Goal: Task Accomplishment & Management: Use online tool/utility

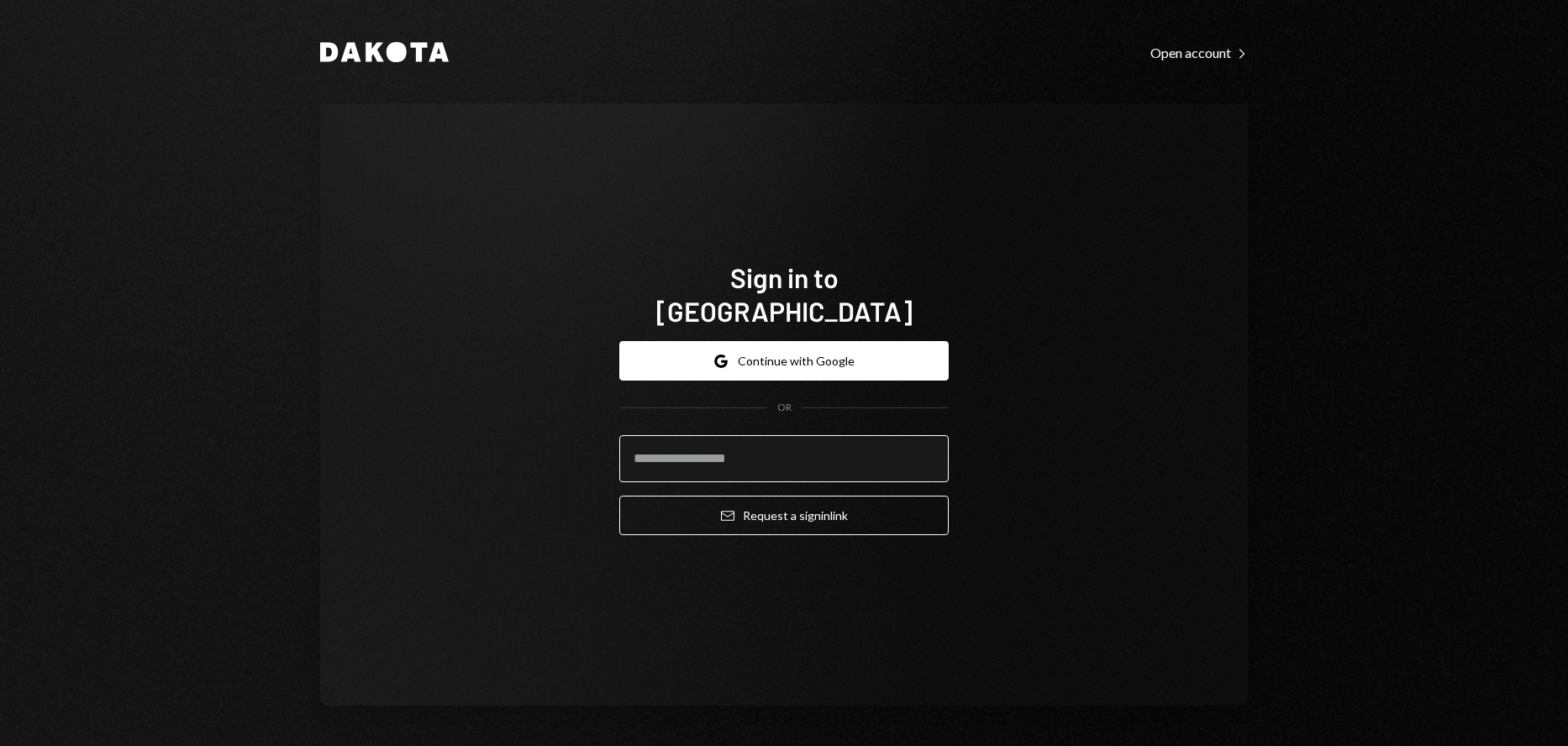
click at [688, 452] on input "email" at bounding box center [784, 459] width 329 height 47
type input "**********"
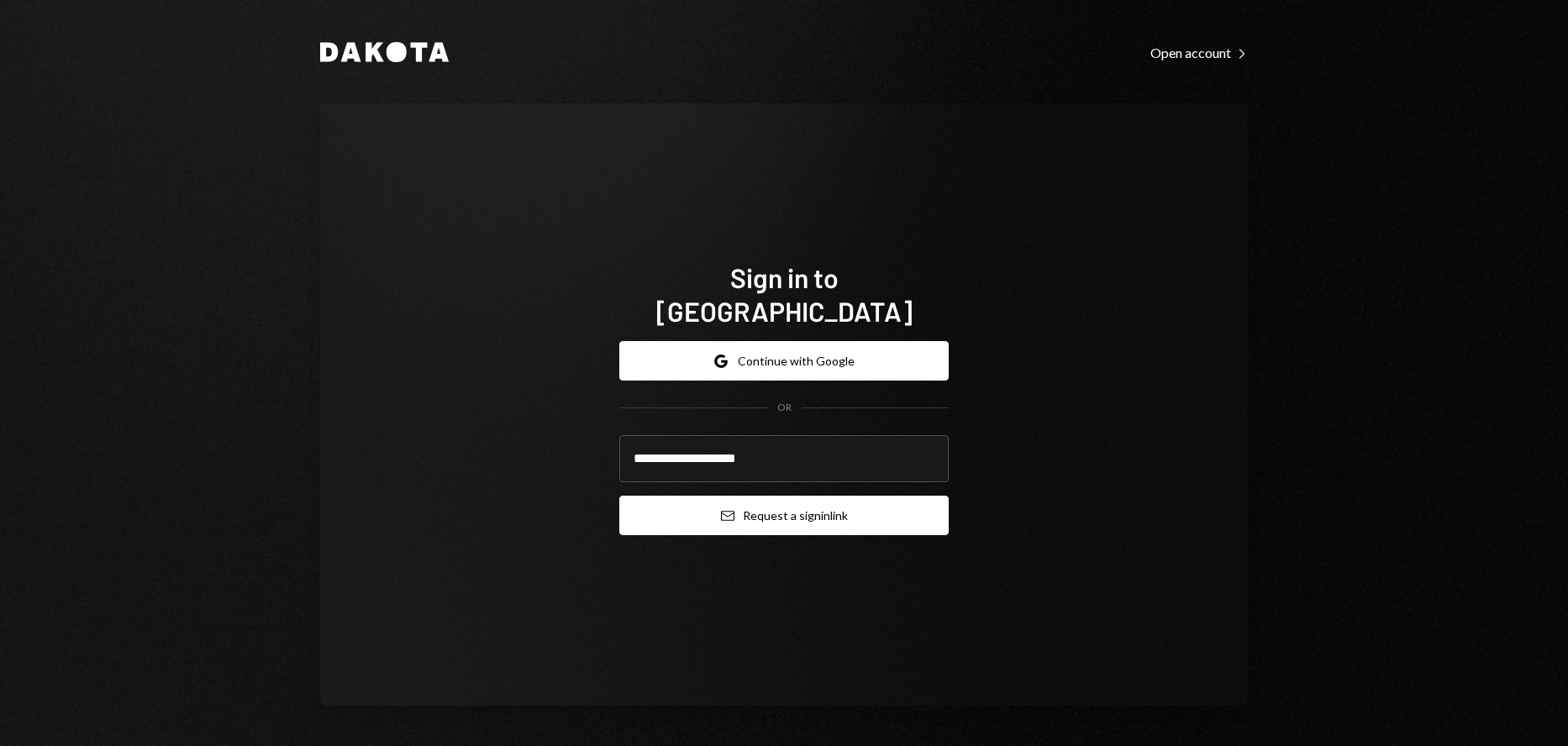
click at [707, 499] on button "Email Request a sign in link" at bounding box center [784, 516] width 329 height 40
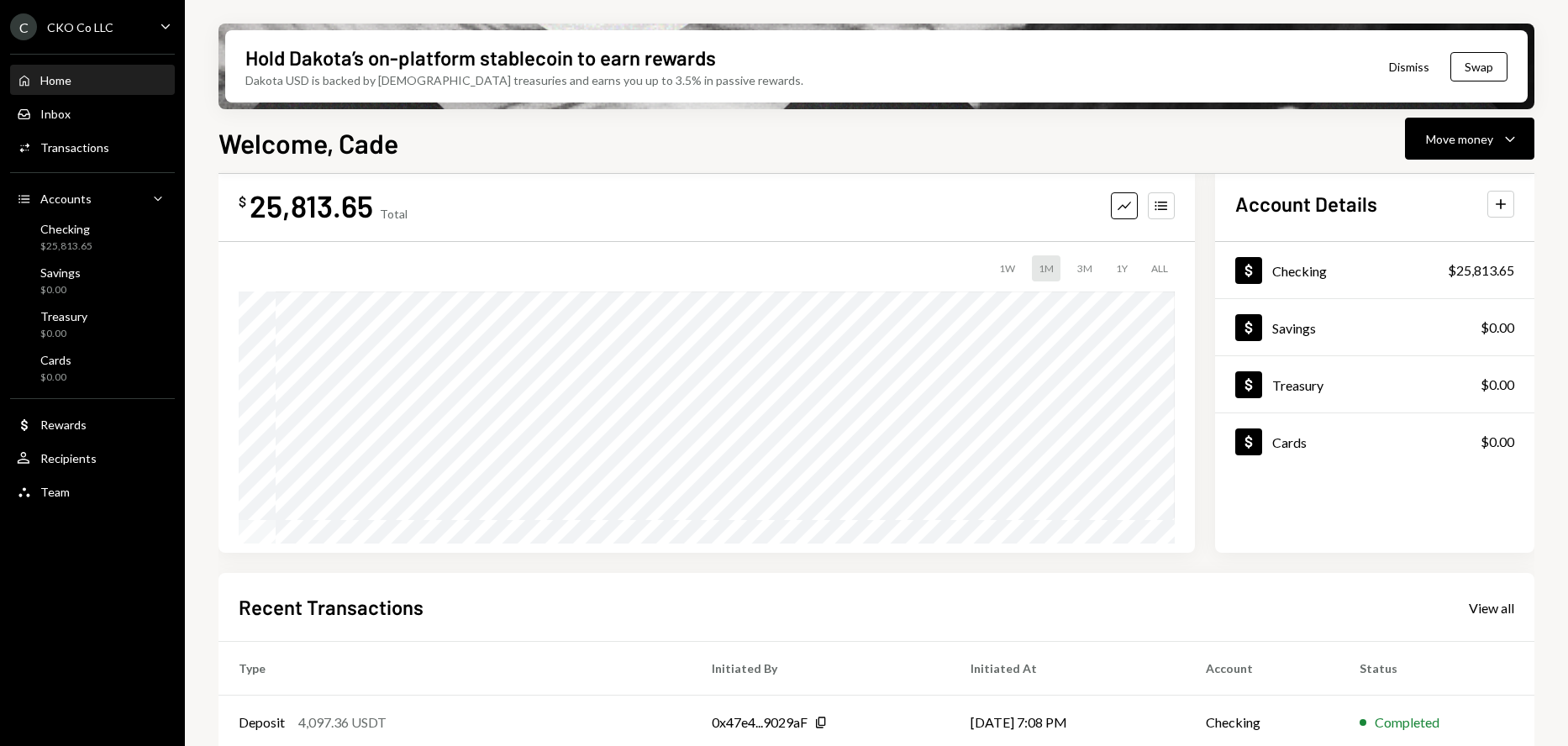
scroll to position [252, 0]
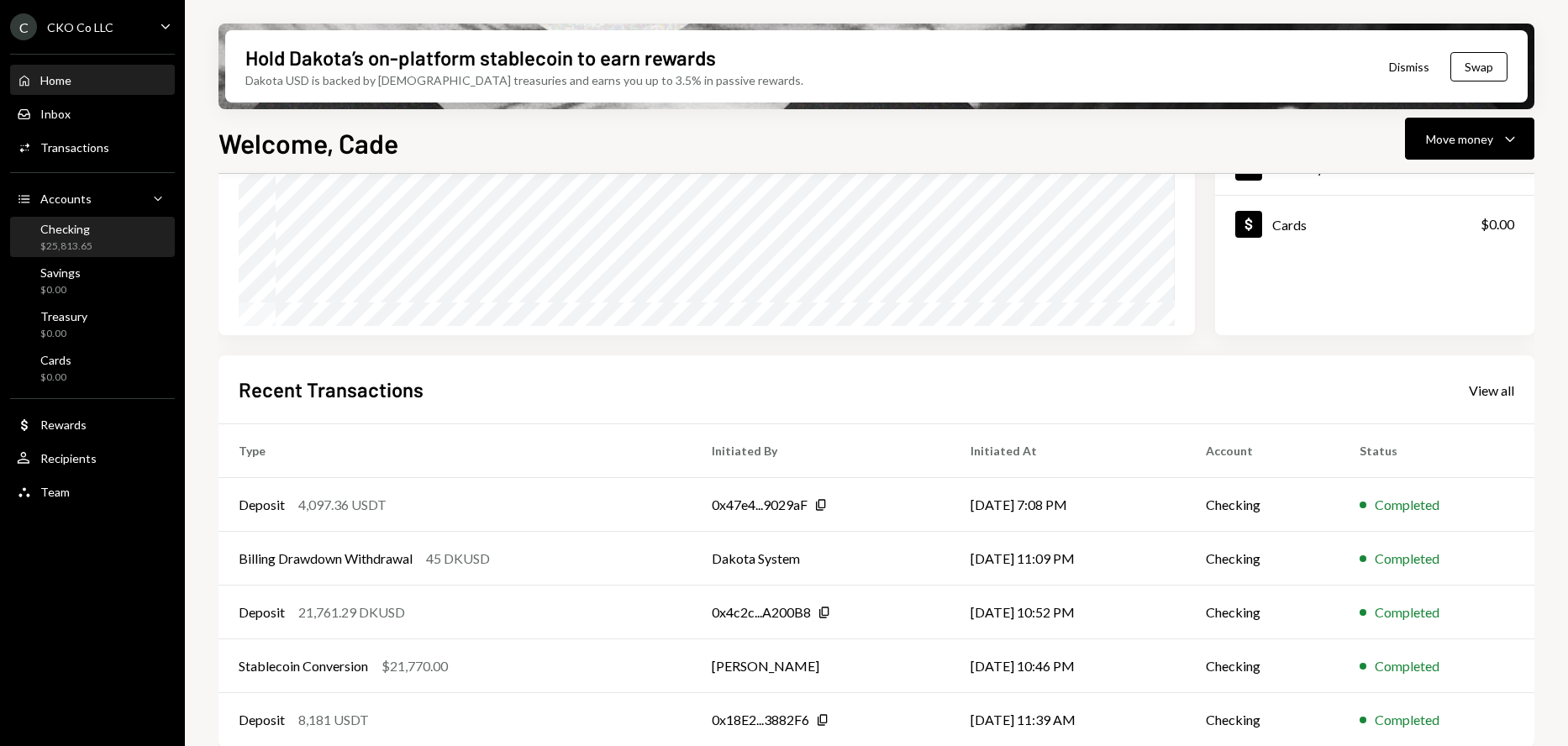
click at [70, 248] on div "$25,813.65" at bounding box center [67, 247] width 52 height 14
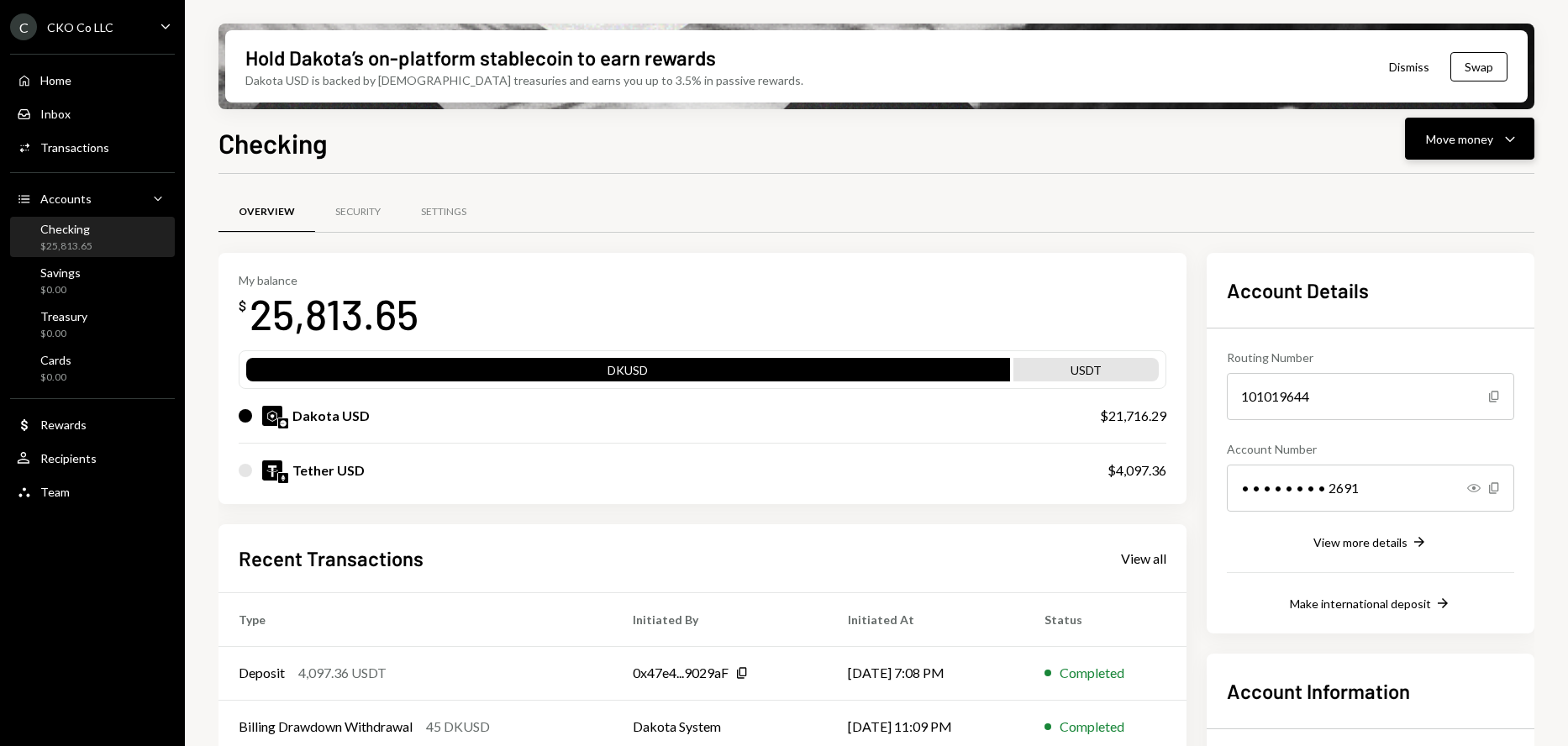
click at [1505, 121] on button "Move money Caret Down" at bounding box center [1470, 139] width 130 height 42
click at [1425, 325] on div "Swap stablecoins" at bounding box center [1455, 318] width 122 height 18
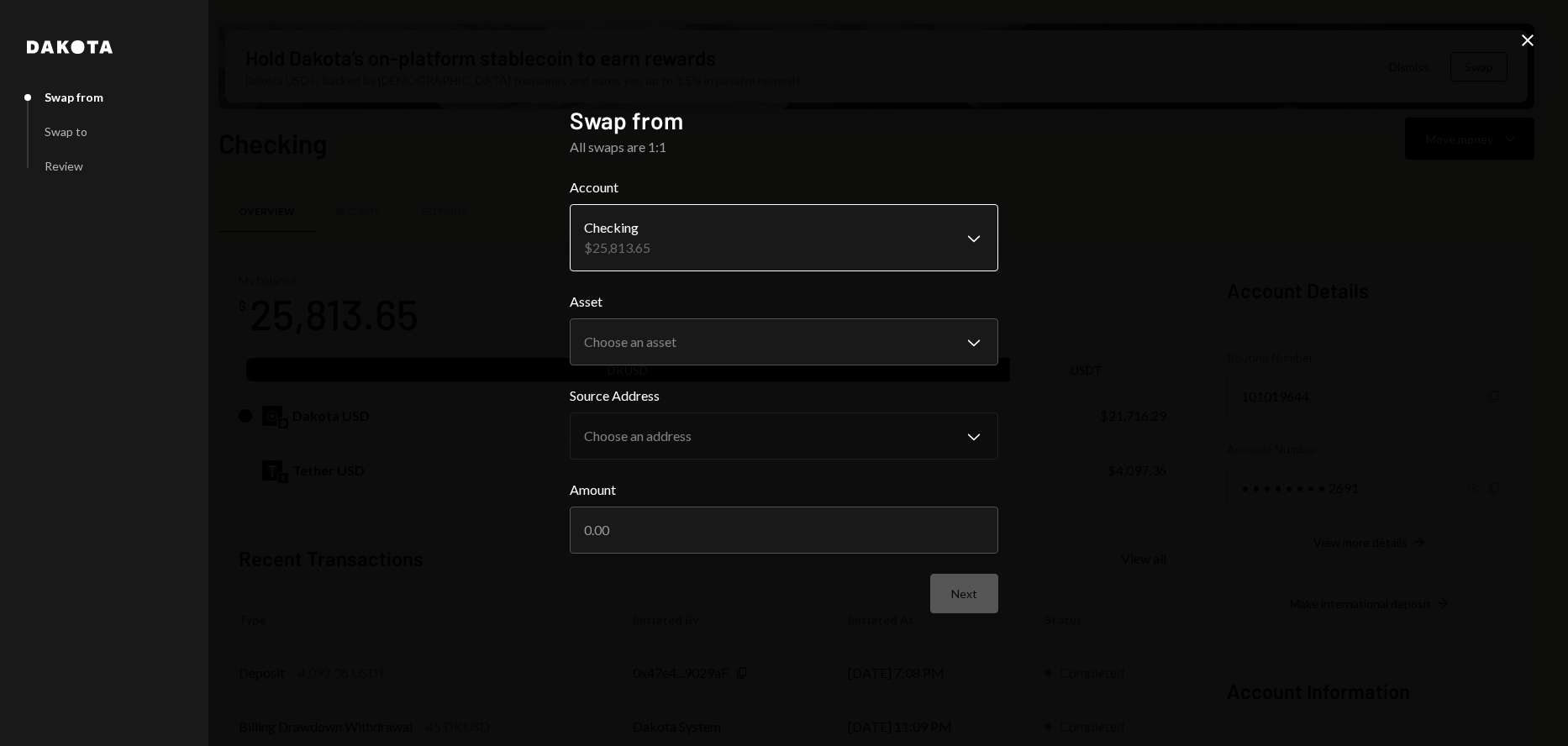
click at [646, 243] on body "C CKO Co LLC Caret Down Home Home Inbox Inbox Activities Transactions Accounts …" at bounding box center [784, 373] width 1568 height 746
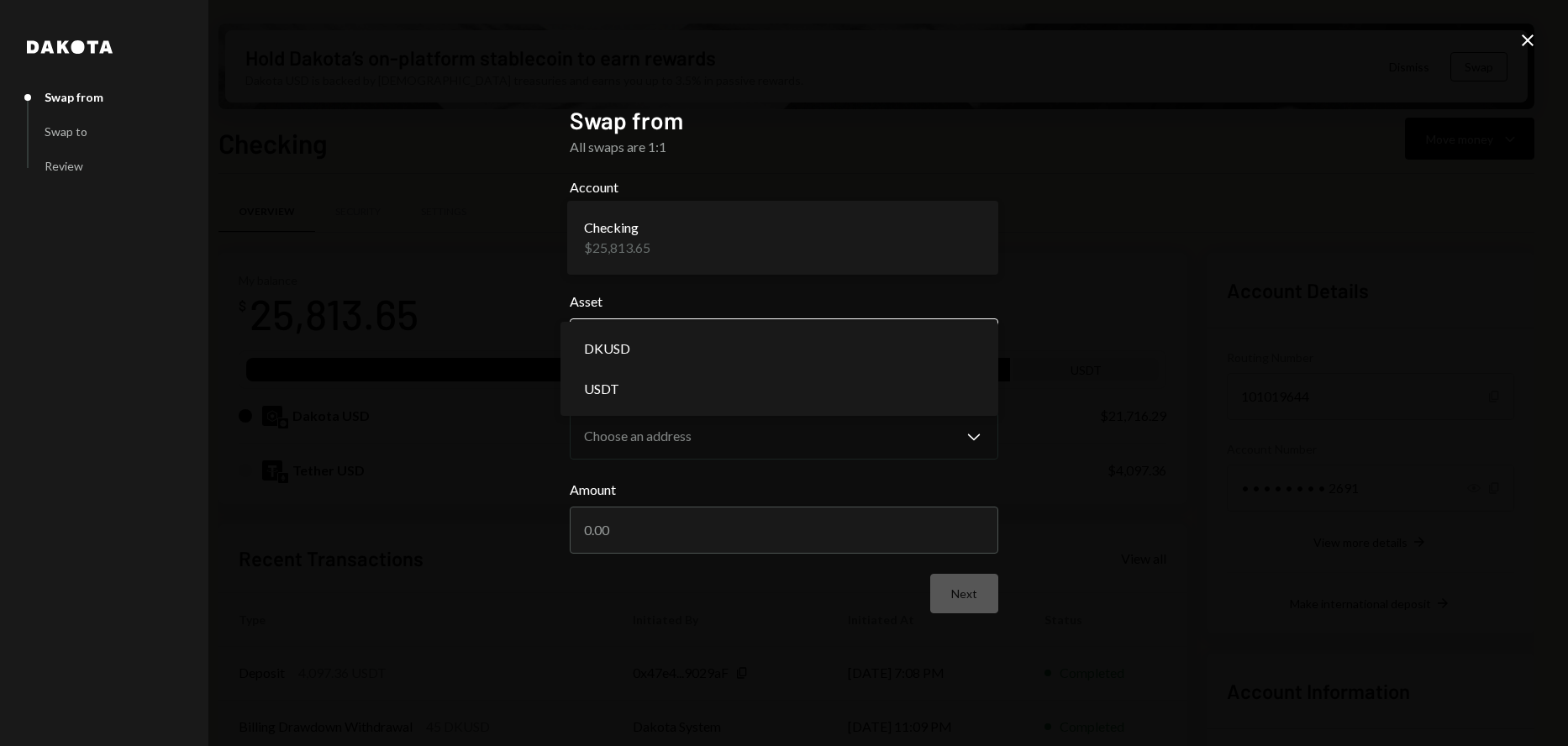
click at [650, 333] on body "C CKO Co LLC Caret Down Home Home Inbox Inbox Activities Transactions Accounts …" at bounding box center [784, 373] width 1568 height 746
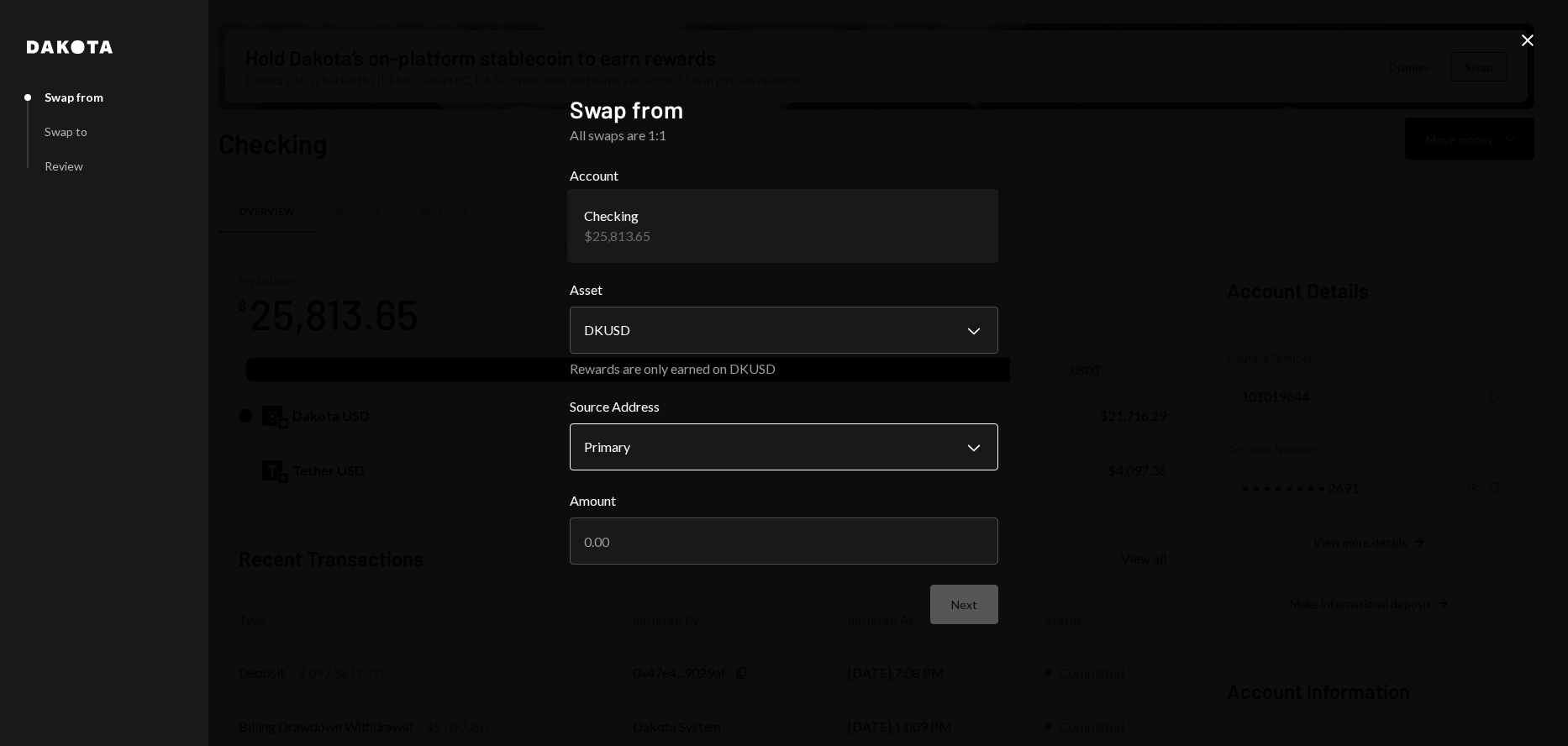
click at [698, 444] on body "C CKO Co LLC Caret Down Home Home Inbox Inbox Activities Transactions Accounts …" at bounding box center [784, 373] width 1568 height 746
click at [645, 547] on input "Amount" at bounding box center [784, 541] width 428 height 47
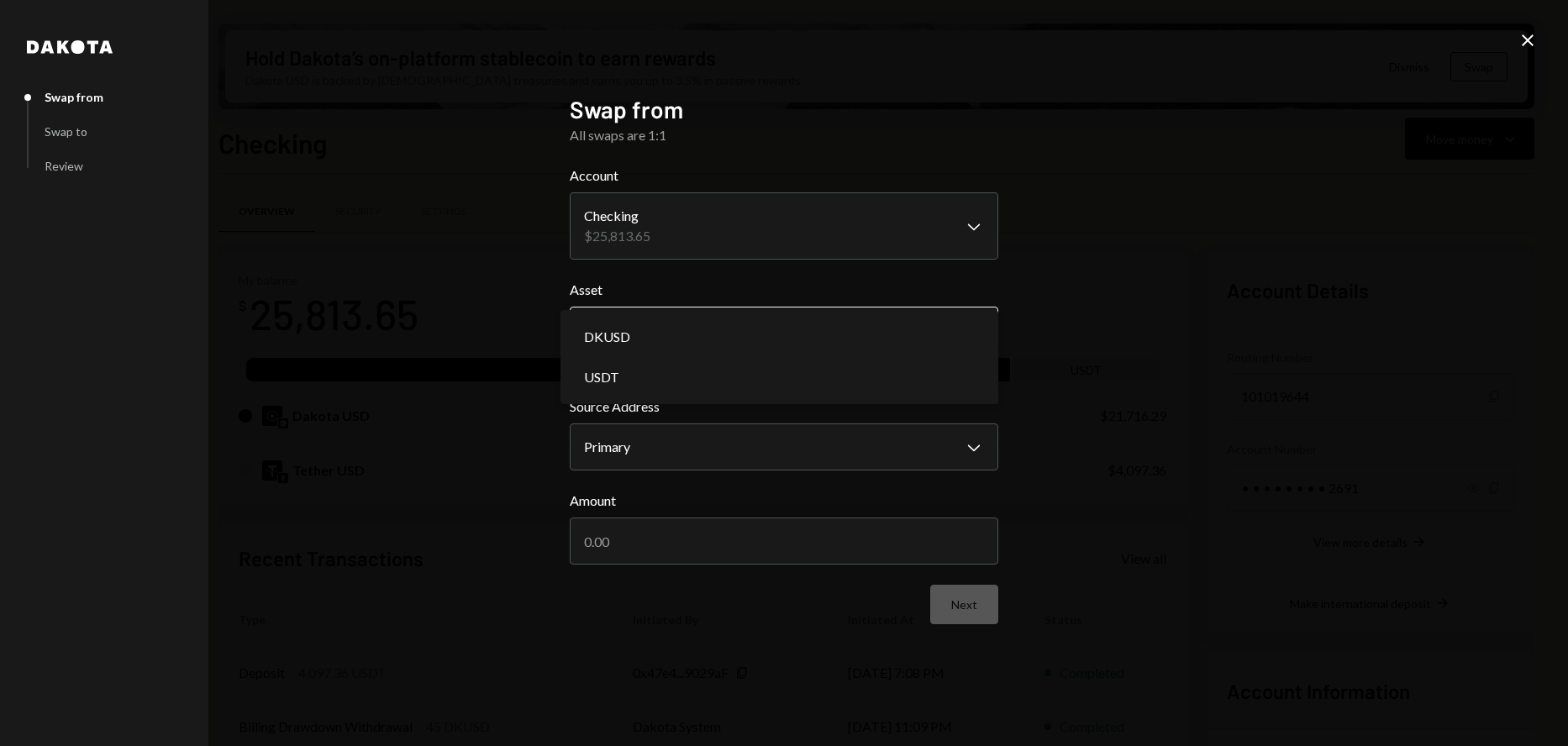
click at [650, 318] on body "C CKO Co LLC Caret Down Home Home Inbox Inbox Activities Transactions Accounts …" at bounding box center [784, 373] width 1568 height 746
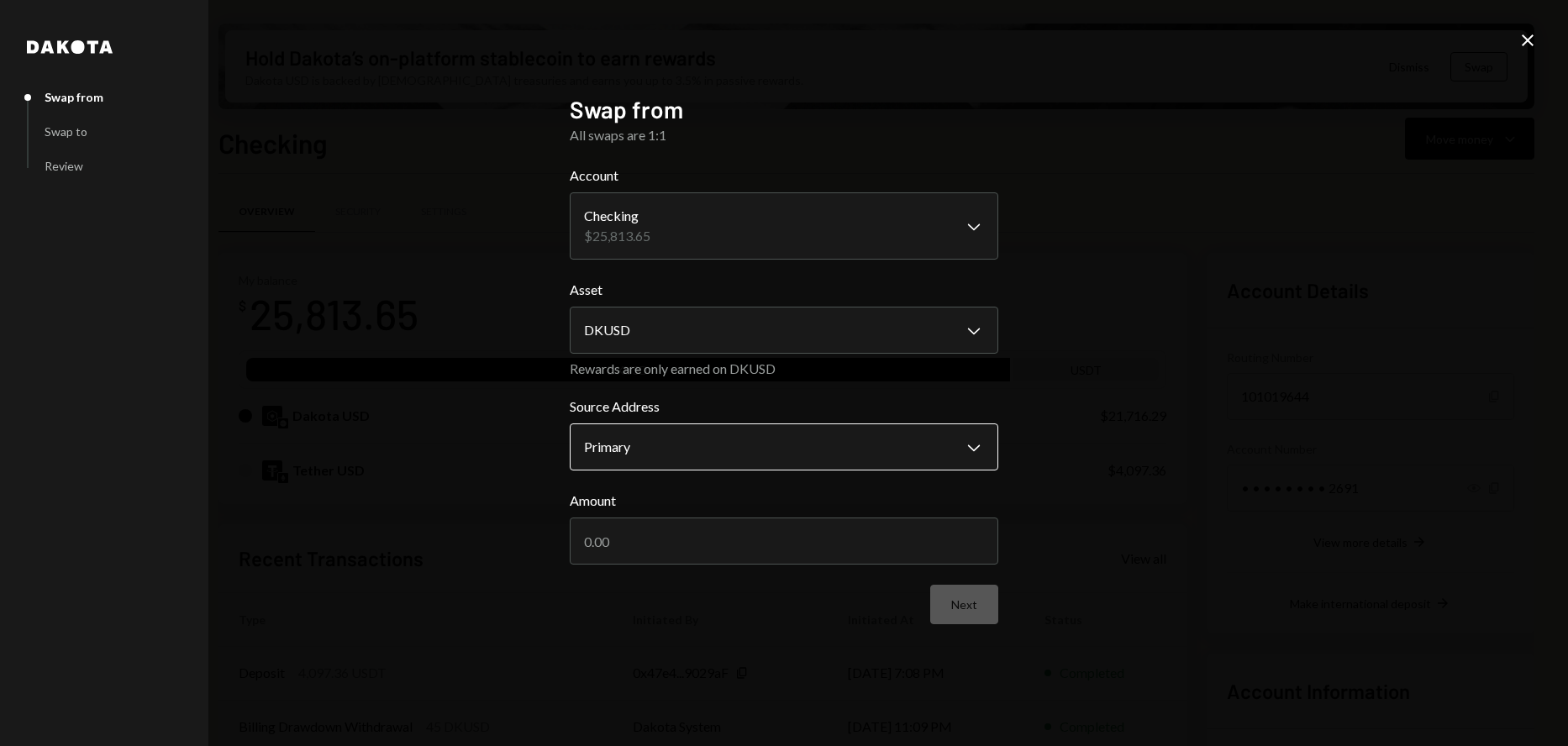
click at [668, 451] on body "C CKO Co LLC Caret Down Home Home Inbox Inbox Activities Transactions Accounts …" at bounding box center [784, 373] width 1568 height 746
click at [688, 233] on body "C CKO Co LLC Caret Down Home Home Inbox Inbox Activities Transactions Accounts …" at bounding box center [784, 373] width 1568 height 746
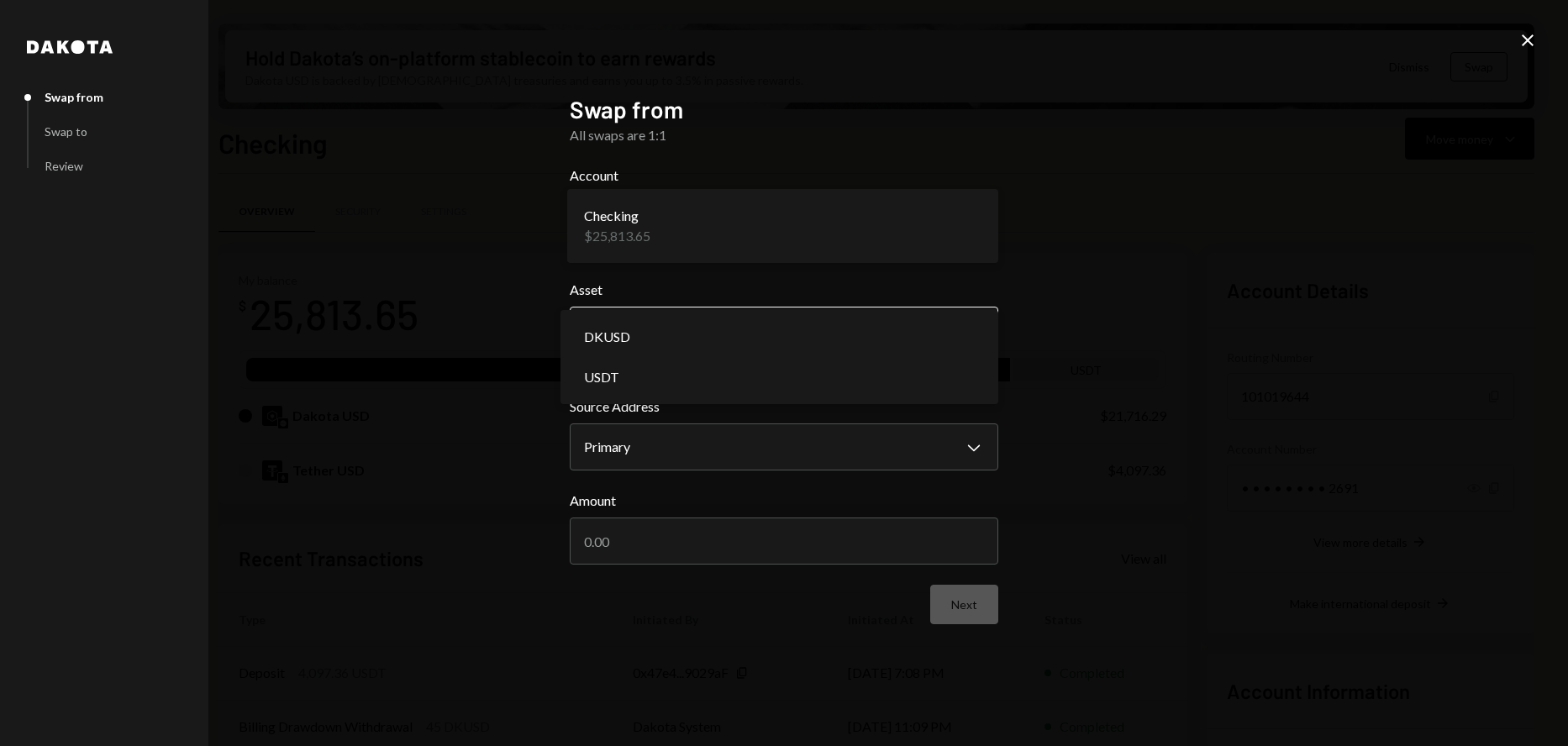
click at [664, 326] on body "C CKO Co LLC Caret Down Home Home Inbox Inbox Activities Transactions Accounts …" at bounding box center [784, 373] width 1568 height 746
select select "****"
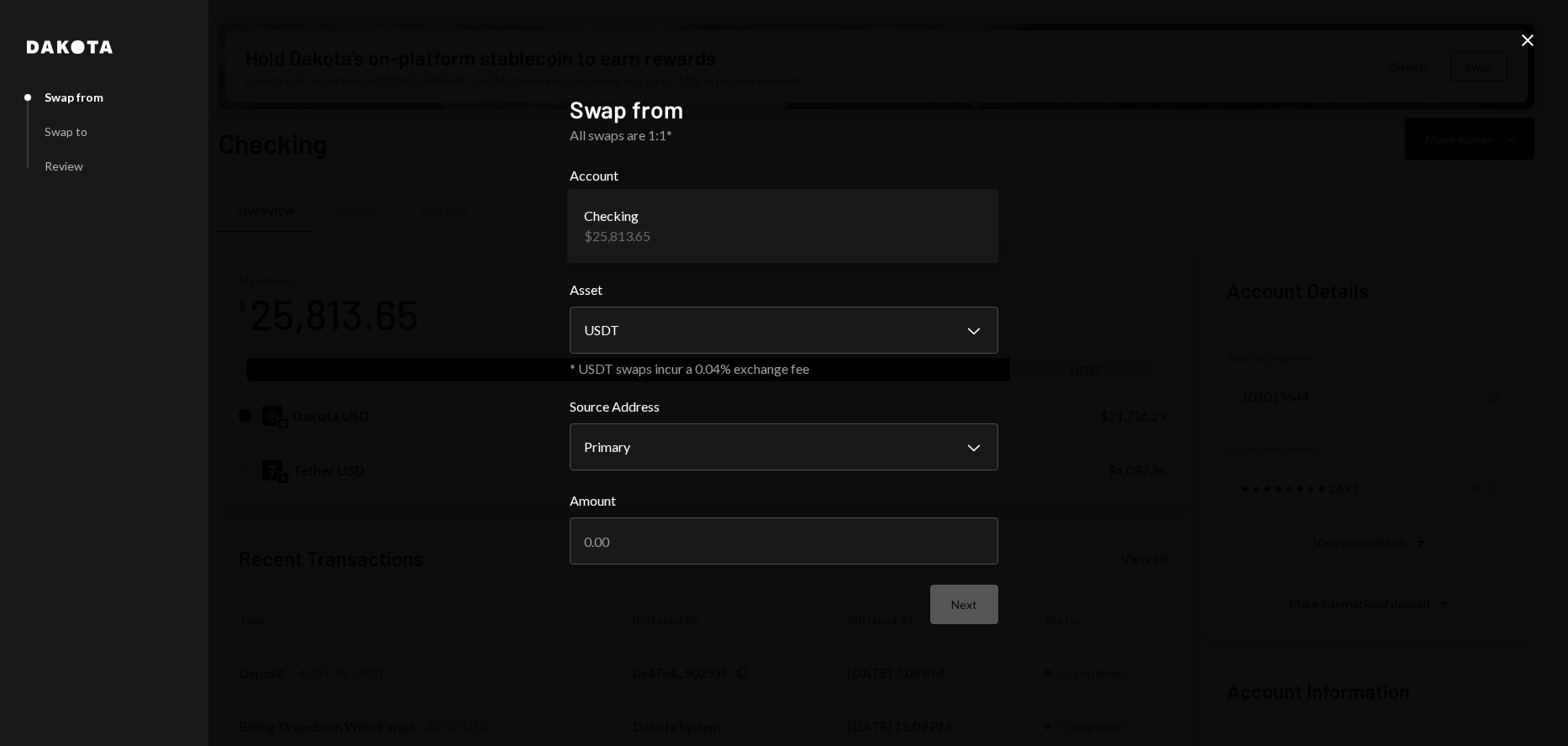
click at [638, 193] on div "Checking $25,813.65" at bounding box center [782, 226] width 431 height 74
click at [660, 225] on body "C CKO Co LLC Caret Down Home Home Inbox Inbox Activities Transactions Accounts …" at bounding box center [784, 373] width 1568 height 746
click at [635, 459] on body "C CKO Co LLC Caret Down Home Home Inbox Inbox Activities Transactions Accounts …" at bounding box center [784, 373] width 1568 height 746
click at [632, 533] on input "Amount" at bounding box center [784, 541] width 428 height 47
click at [615, 552] on input "Amount" at bounding box center [784, 541] width 428 height 47
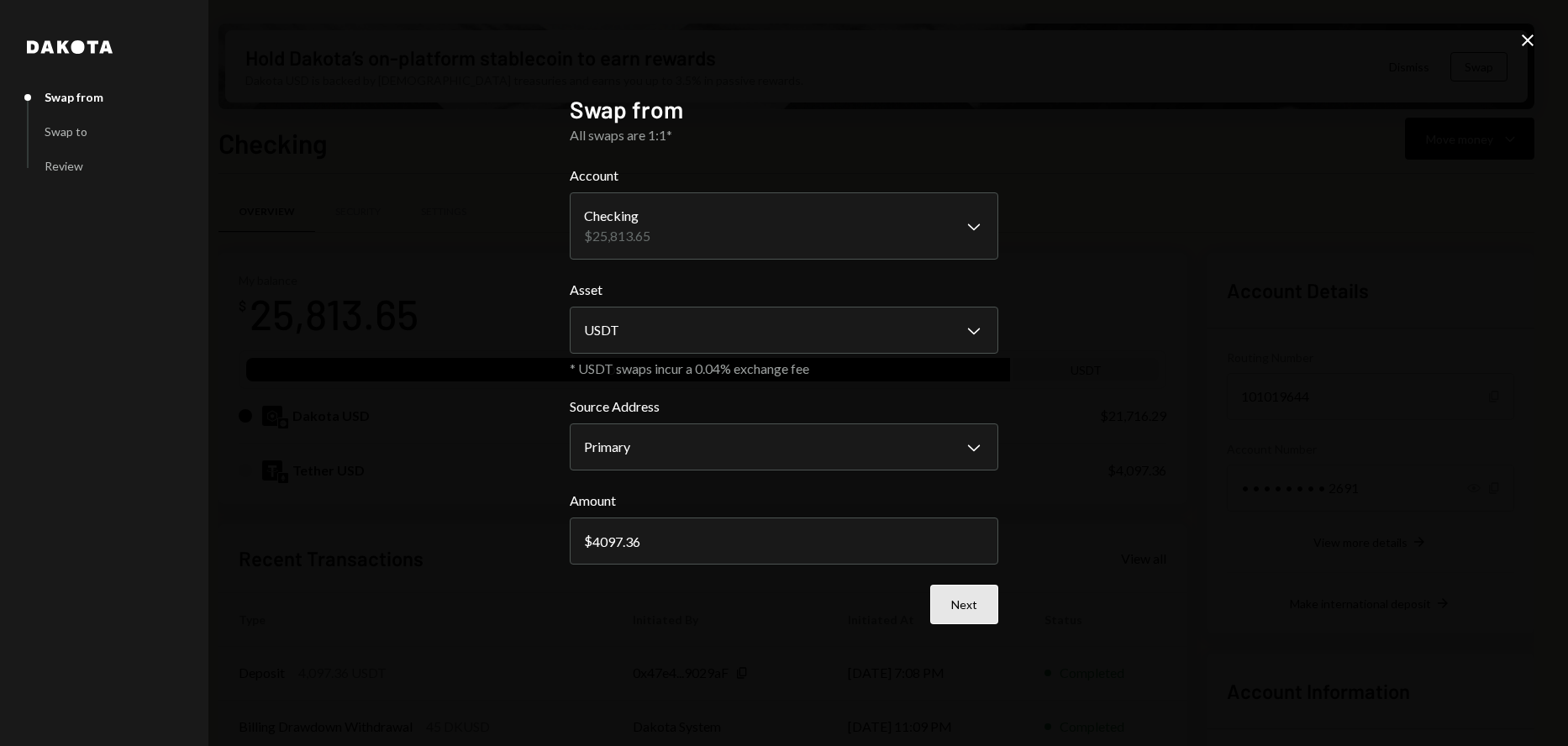
type input "4097.36"
click at [952, 616] on button "Next" at bounding box center [964, 605] width 68 height 40
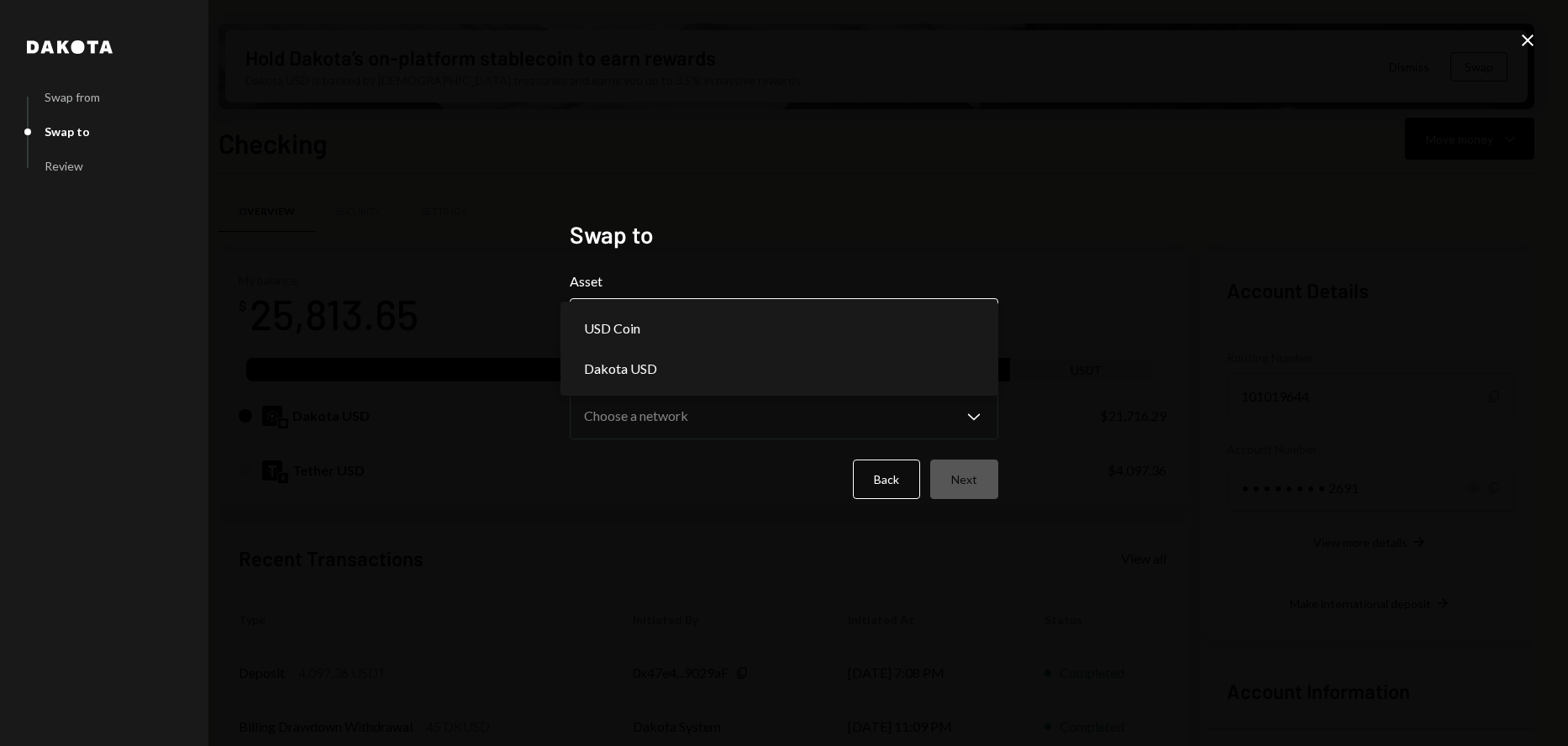
click at [636, 331] on body "C CKO Co LLC Caret Down Home Home Inbox Inbox Activities Transactions Accounts …" at bounding box center [784, 373] width 1568 height 746
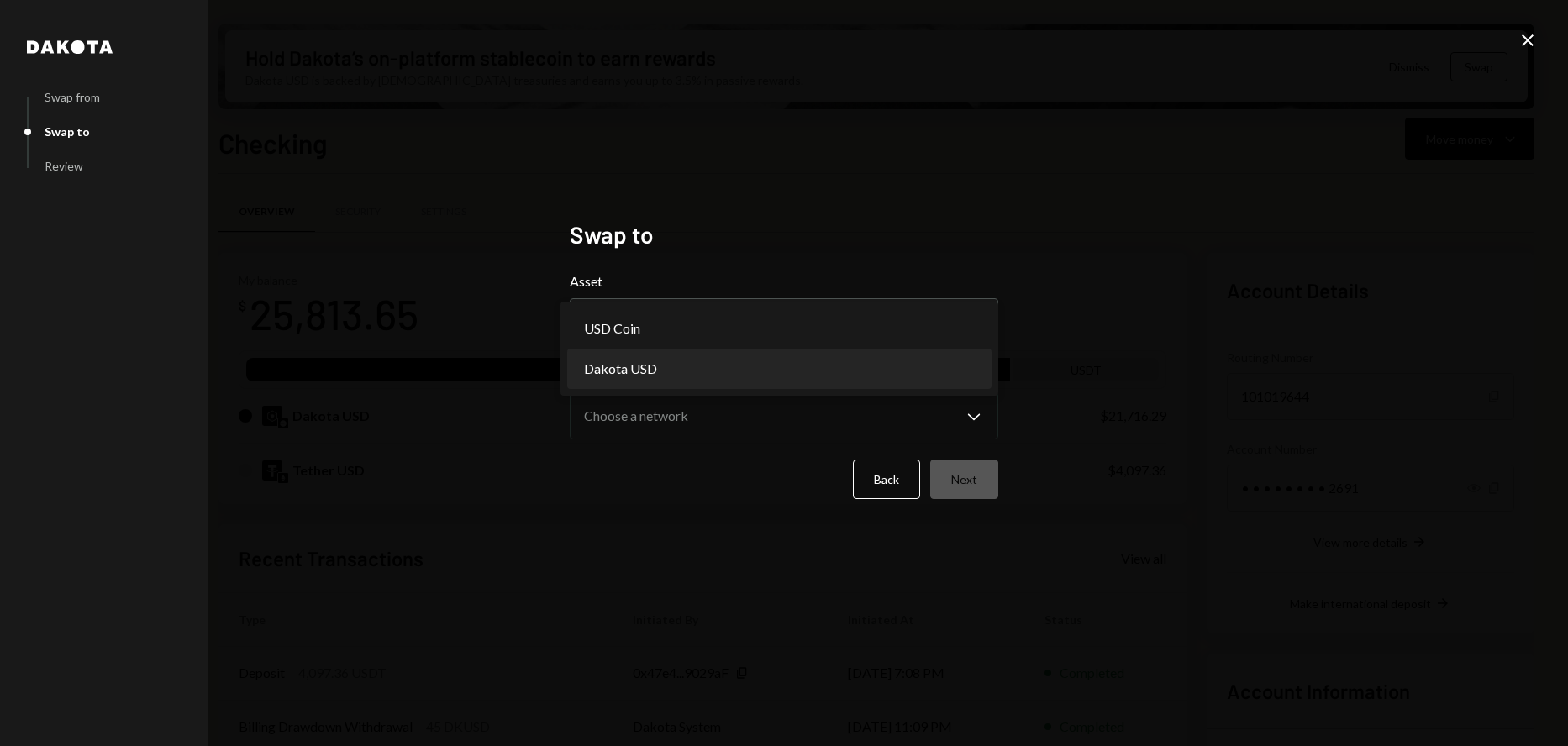
select select "*****"
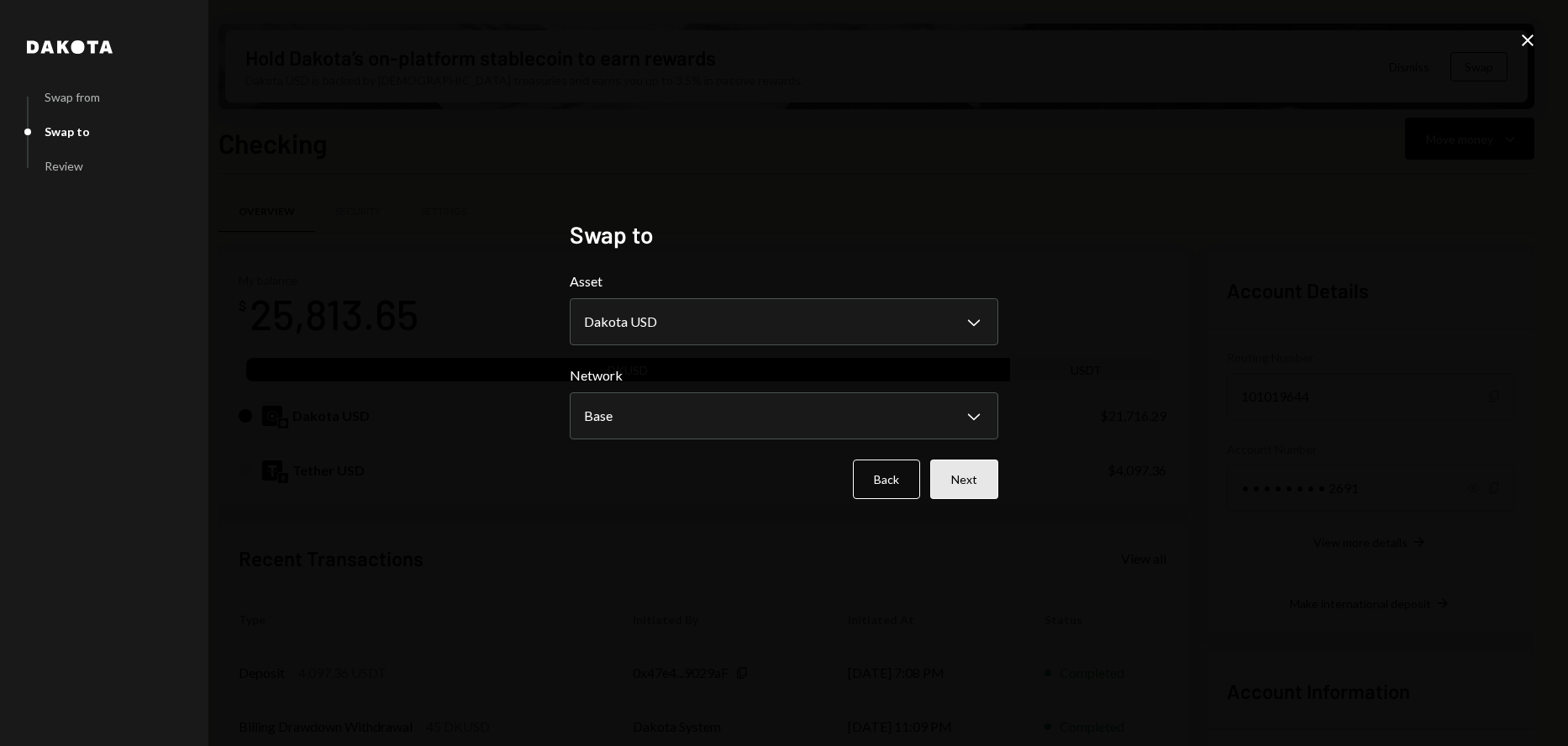
click at [977, 480] on button "Next" at bounding box center [964, 480] width 68 height 40
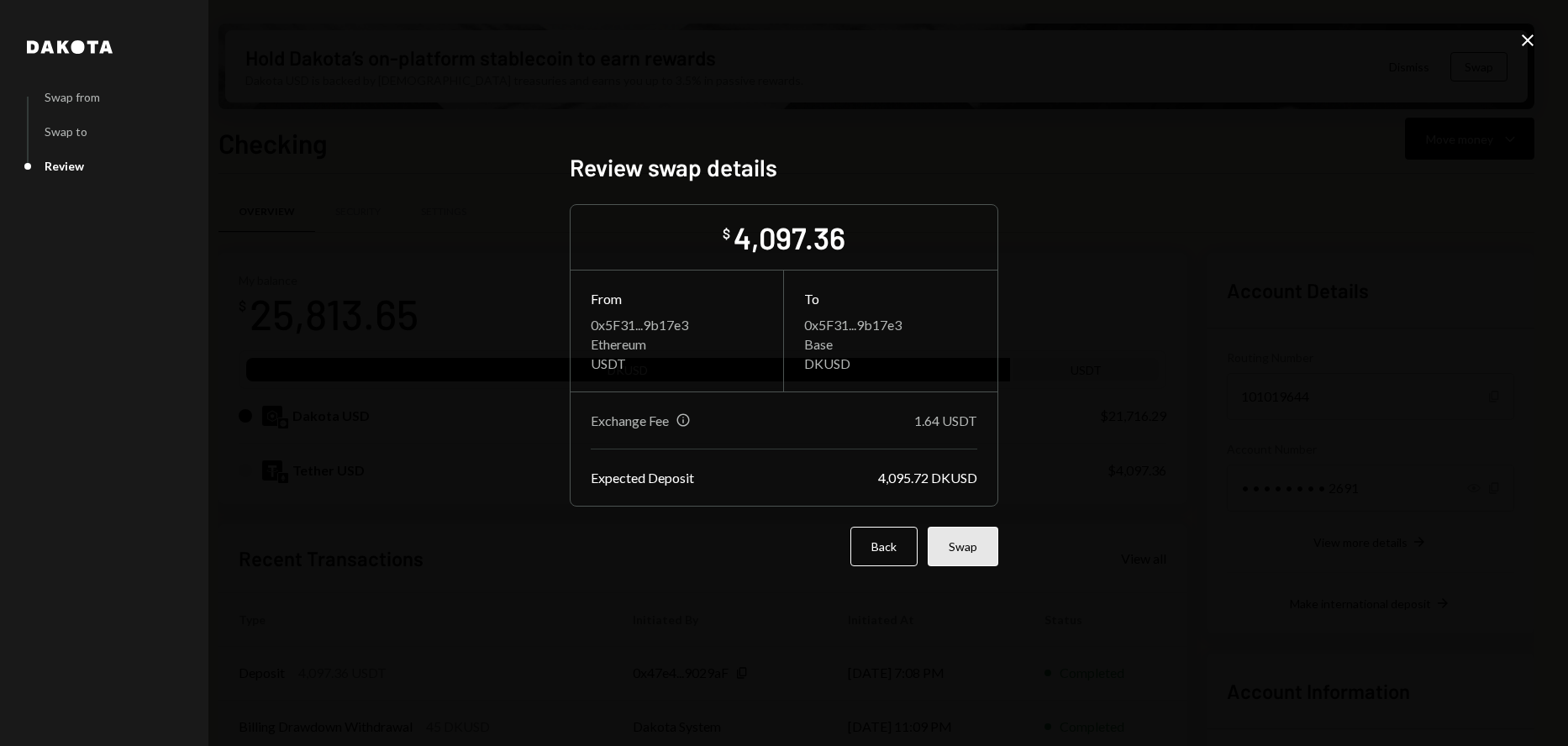
click at [969, 545] on button "Swap" at bounding box center [962, 546] width 70 height 40
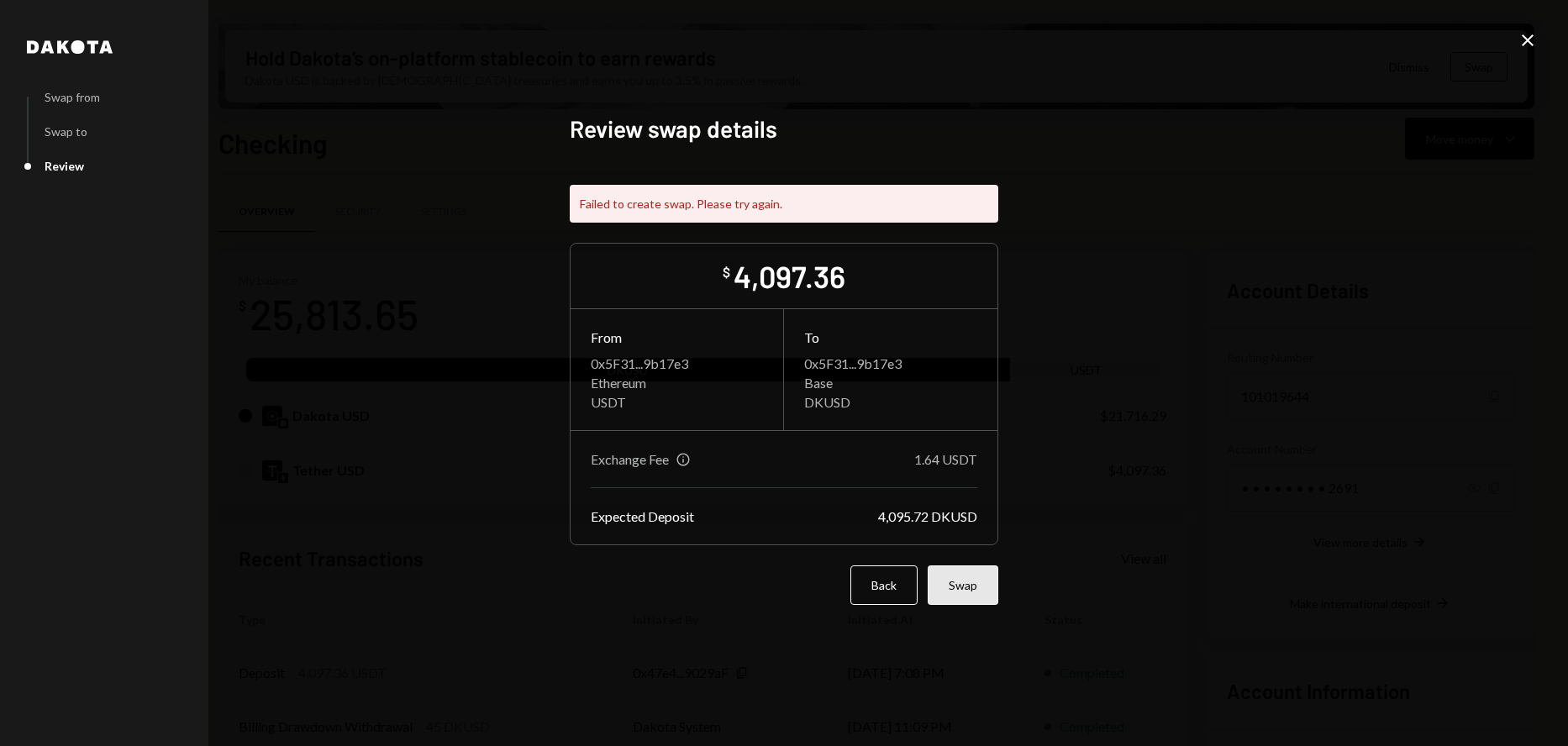
click at [960, 582] on button "Swap" at bounding box center [962, 585] width 70 height 40
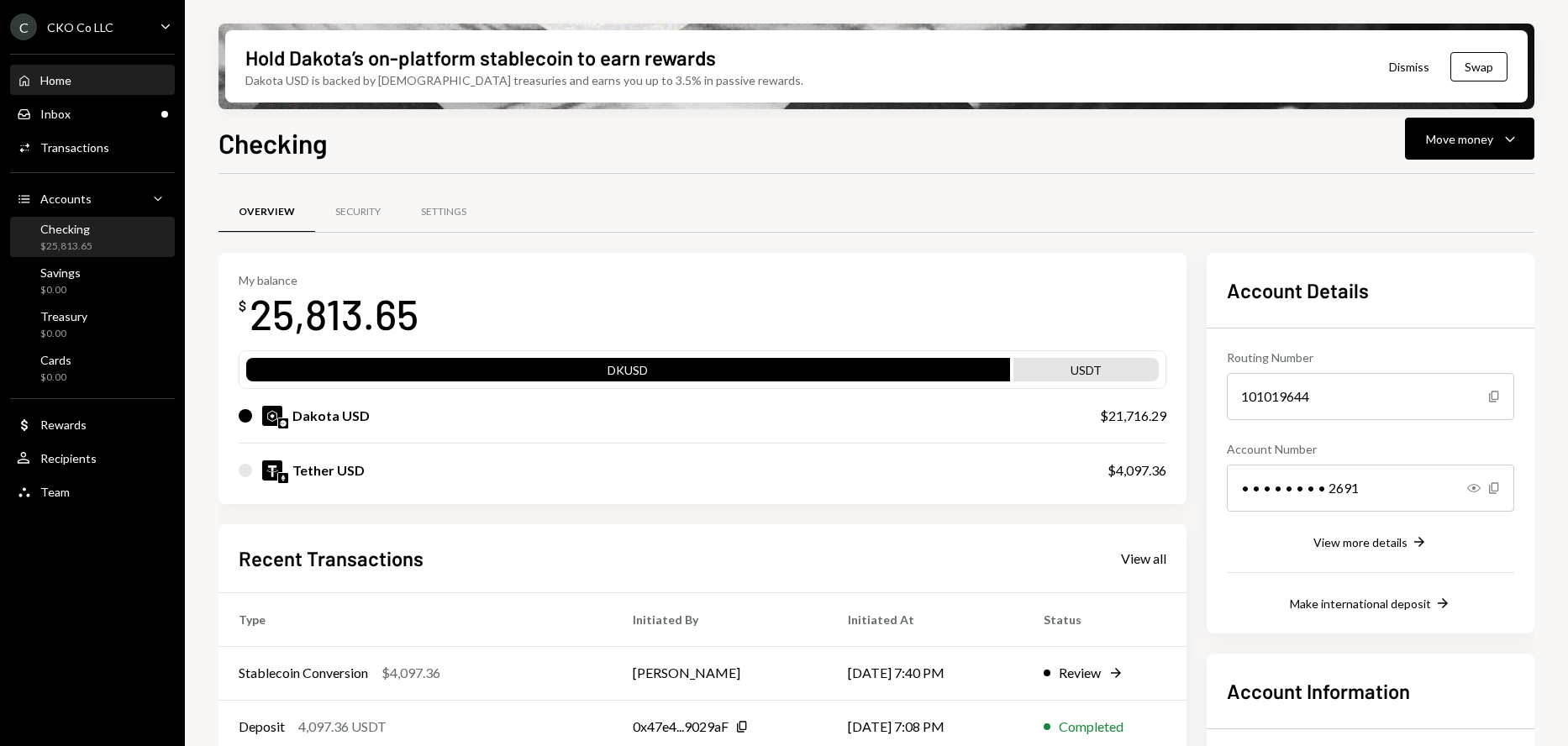
click at [99, 87] on div "Home Home" at bounding box center [93, 80] width 151 height 15
